Goal: Information Seeking & Learning: Compare options

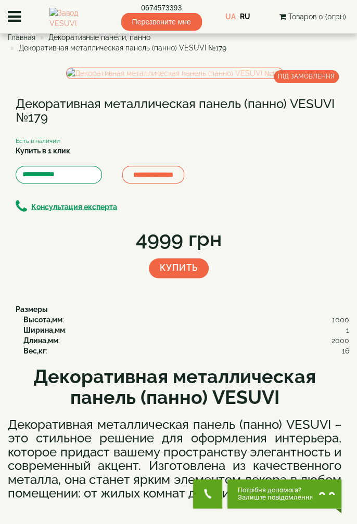
click at [161, 79] on img at bounding box center [174, 73] width 217 height 11
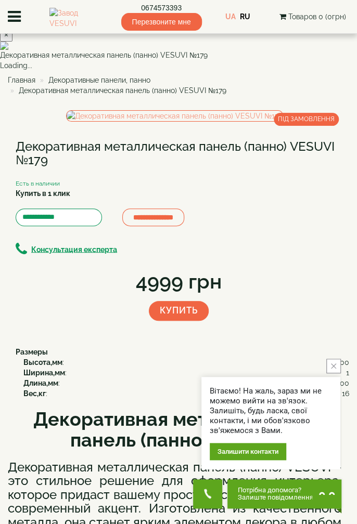
click at [195, 493] on span "Замовити дзвінок" at bounding box center [207, 494] width 29 height 10
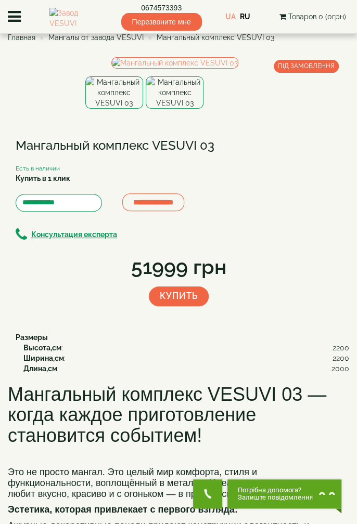
click at [161, 109] on img at bounding box center [175, 92] width 58 height 32
click at [163, 109] on img at bounding box center [175, 92] width 58 height 32
click at [159, 109] on img at bounding box center [175, 92] width 58 height 32
click at [112, 109] on img at bounding box center [114, 92] width 58 height 32
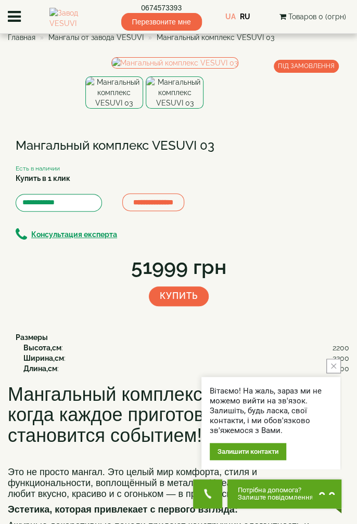
click at [114, 109] on img at bounding box center [114, 92] width 58 height 32
click at [112, 109] on img at bounding box center [114, 92] width 58 height 32
click at [159, 109] on img at bounding box center [175, 92] width 58 height 32
click at [113, 109] on img at bounding box center [114, 92] width 58 height 32
click at [165, 109] on img at bounding box center [175, 92] width 58 height 32
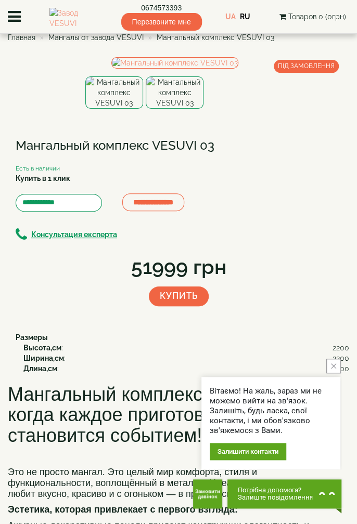
click at [112, 109] on img at bounding box center [114, 92] width 58 height 32
click at [163, 109] on img at bounding box center [175, 92] width 58 height 32
click at [108, 109] on img at bounding box center [114, 92] width 58 height 32
